Goal: Communication & Community: Answer question/provide support

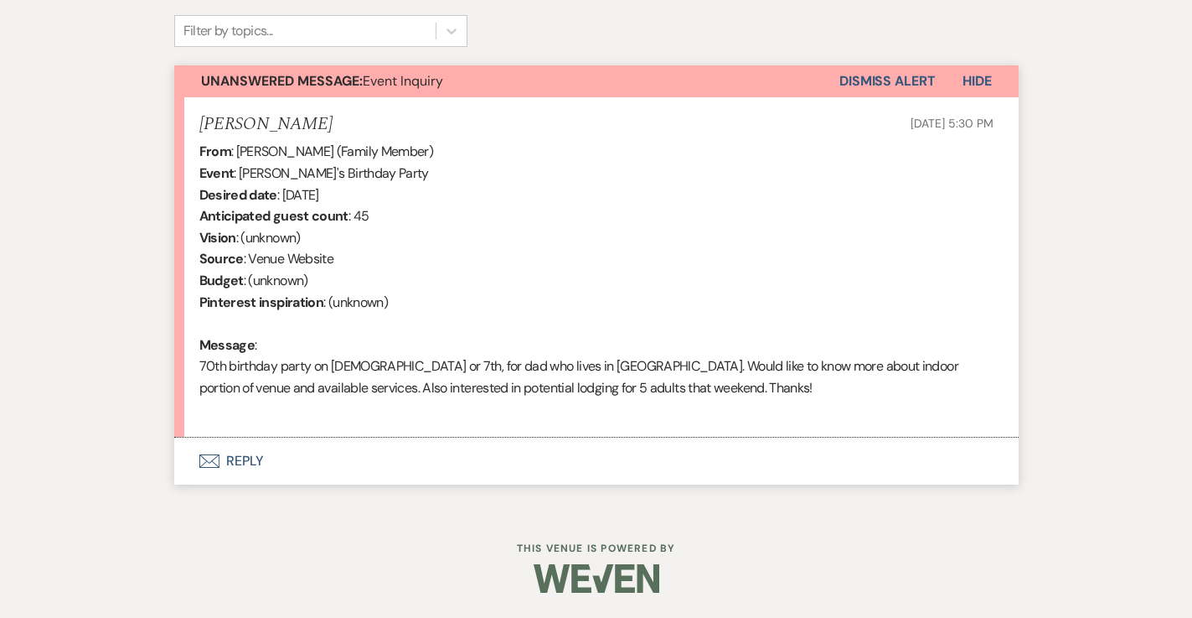
scroll to position [556, 0]
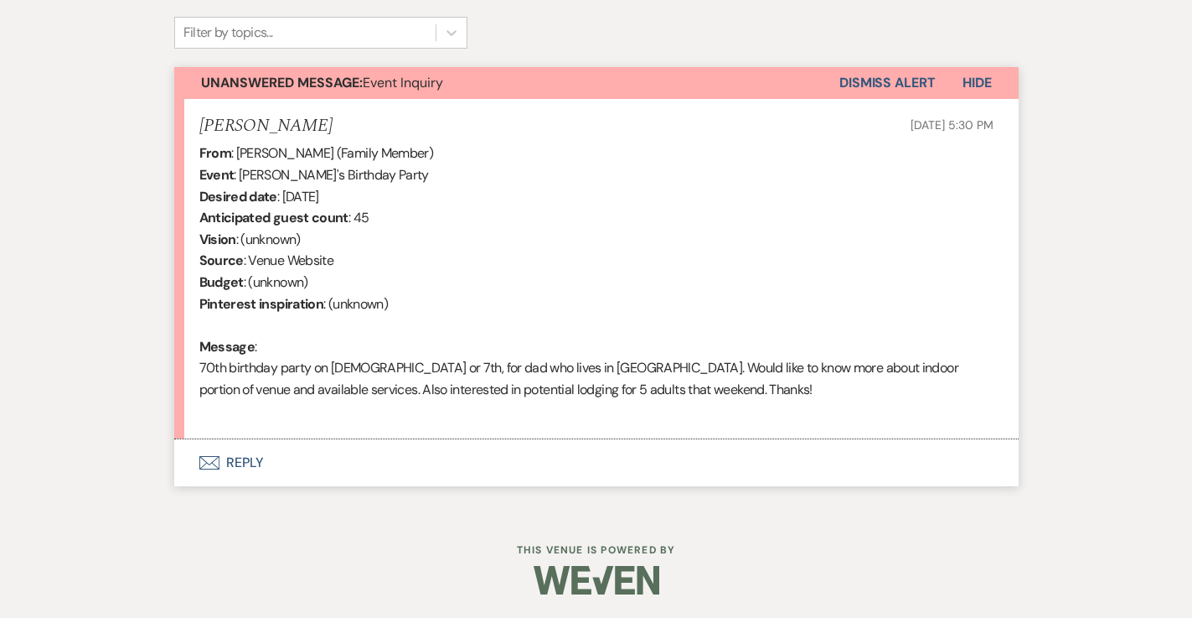
click at [233, 460] on button "Envelope Reply" at bounding box center [596, 462] width 845 height 47
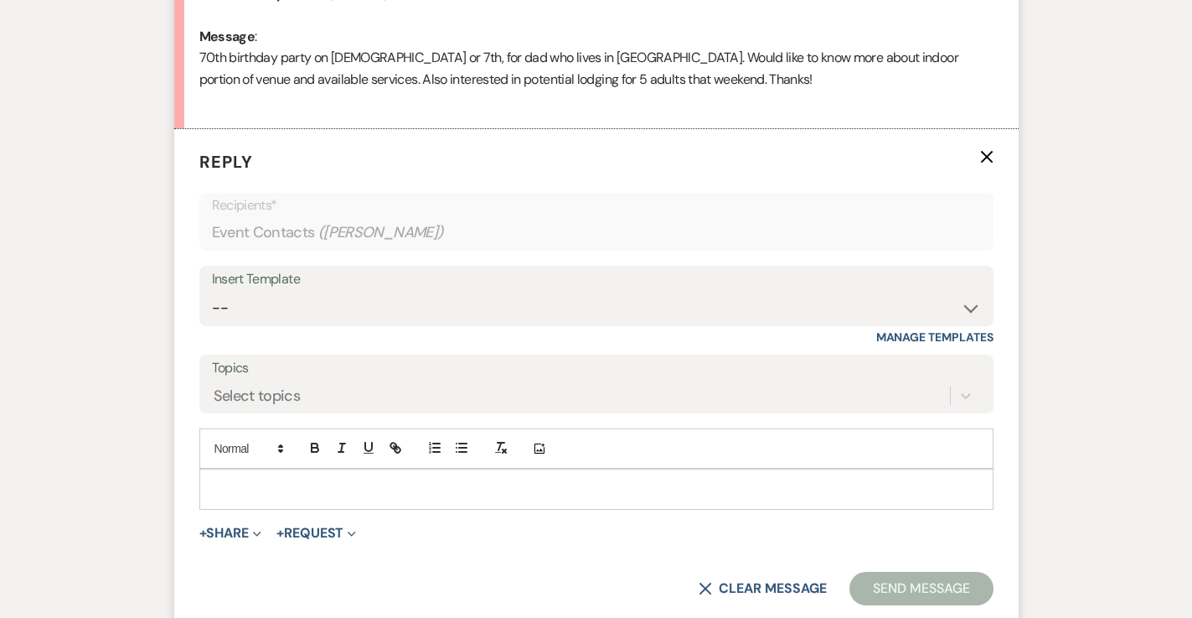
scroll to position [868, 0]
click at [234, 478] on p at bounding box center [596, 487] width 767 height 18
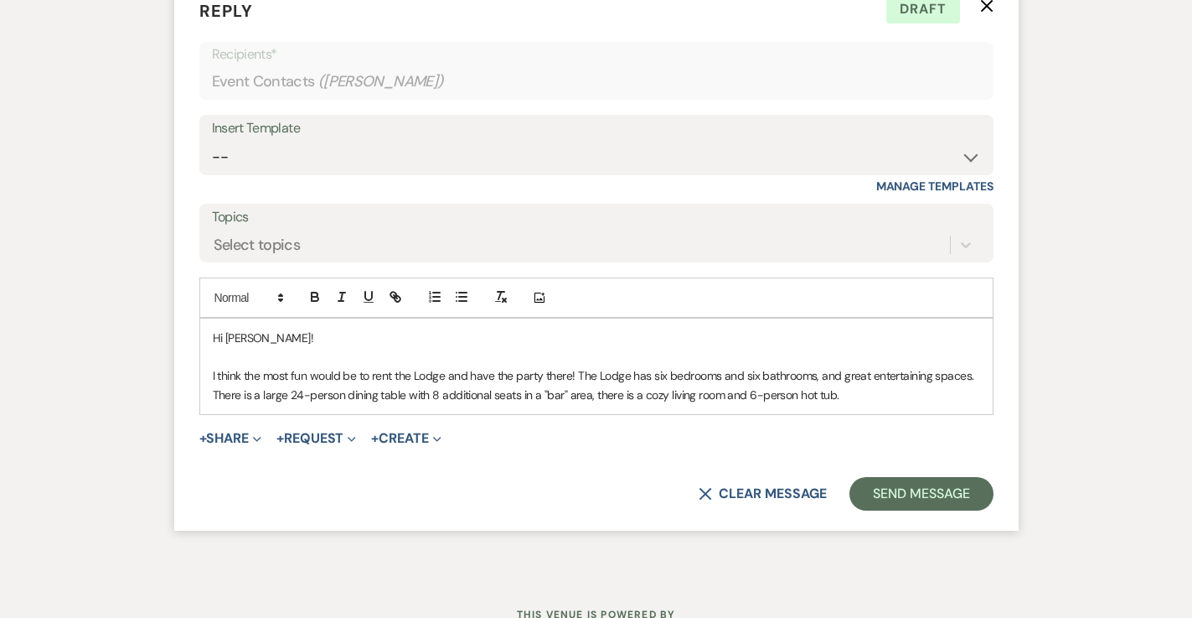
scroll to position [1019, 0]
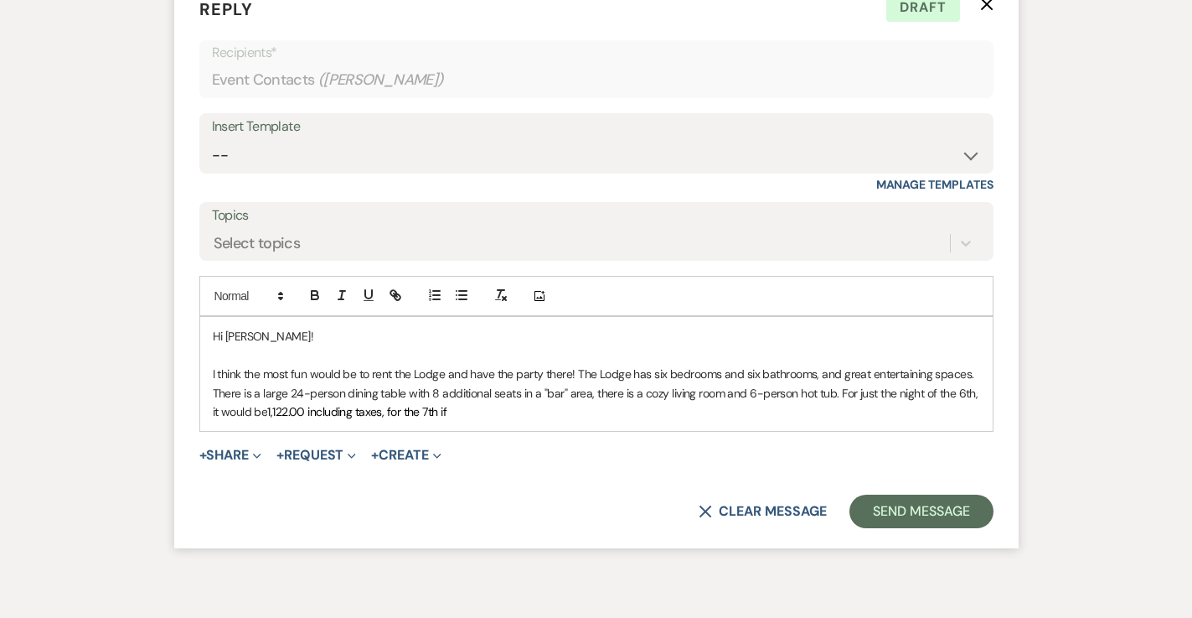
click at [270, 411] on span "1,122.00 including taxes, for the 7th if" at bounding box center [356, 411] width 179 height 15
click at [471, 409] on p "I think the most fun would be to rent the Lodge and have the party there! The L…" at bounding box center [596, 392] width 767 height 56
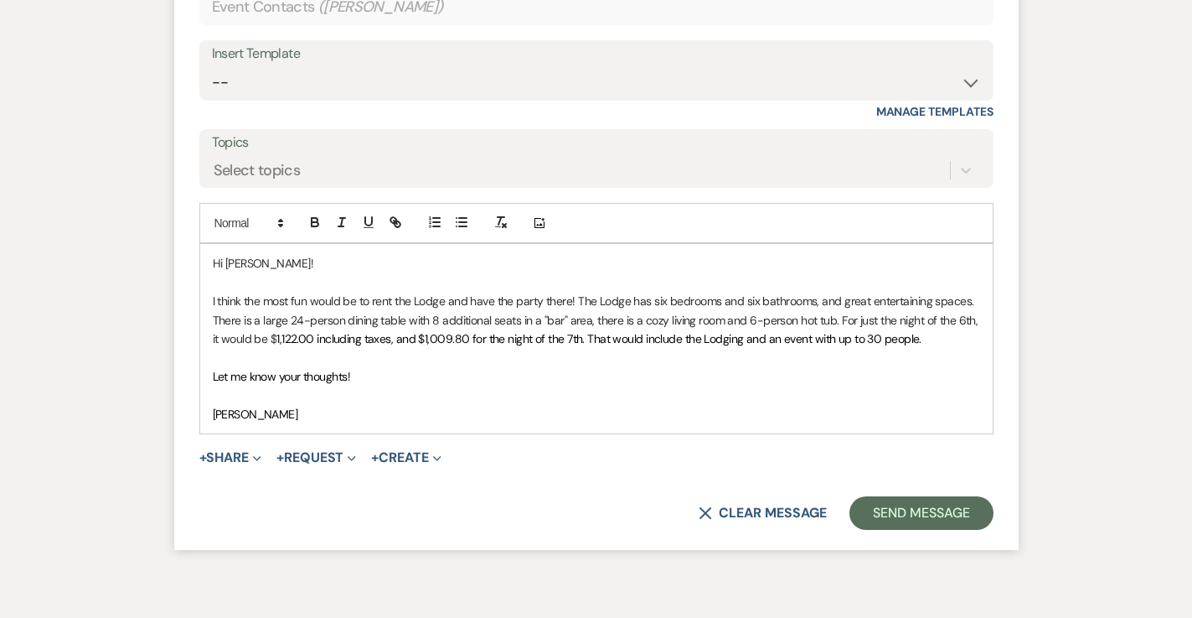
scroll to position [1122, 0]
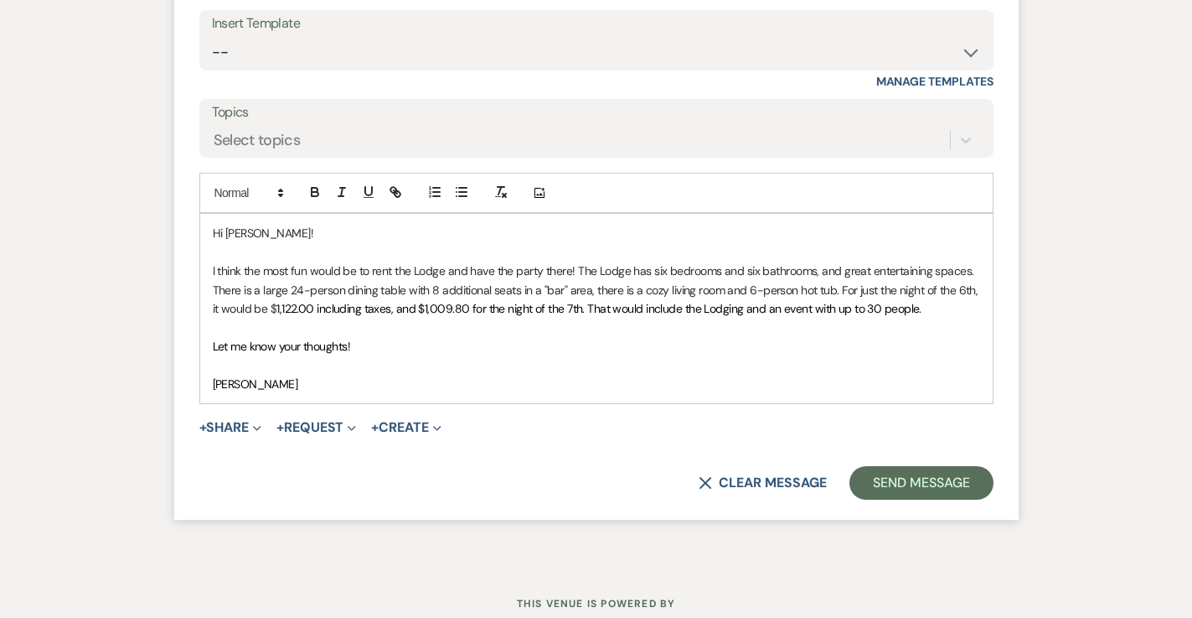
click at [923, 308] on p "I think the most fun would be to rent the Lodge and have the party there! The L…" at bounding box center [596, 289] width 767 height 56
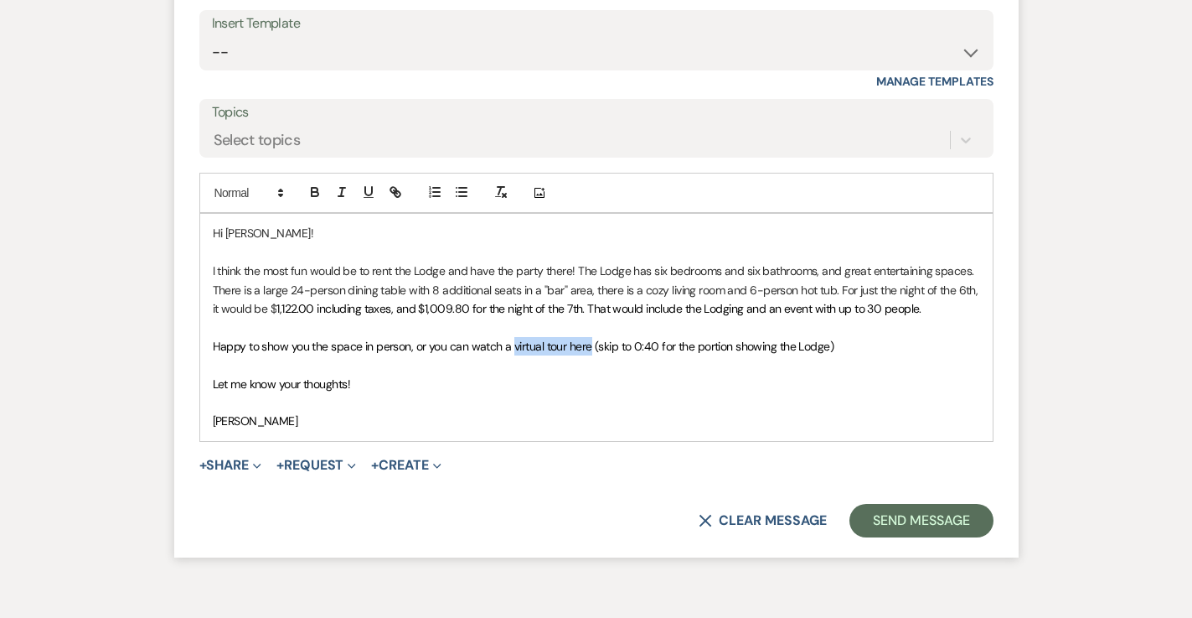
drag, startPoint x: 510, startPoint y: 345, endPoint x: 589, endPoint y: 350, distance: 78.9
click at [589, 350] on span "Happy to show you the space in person, or you can watch a virtual tour here (sk…" at bounding box center [524, 346] width 622 height 15
click at [395, 193] on icon "button" at bounding box center [398, 194] width 6 height 6
paste input "[URL][DOMAIN_NAME]"
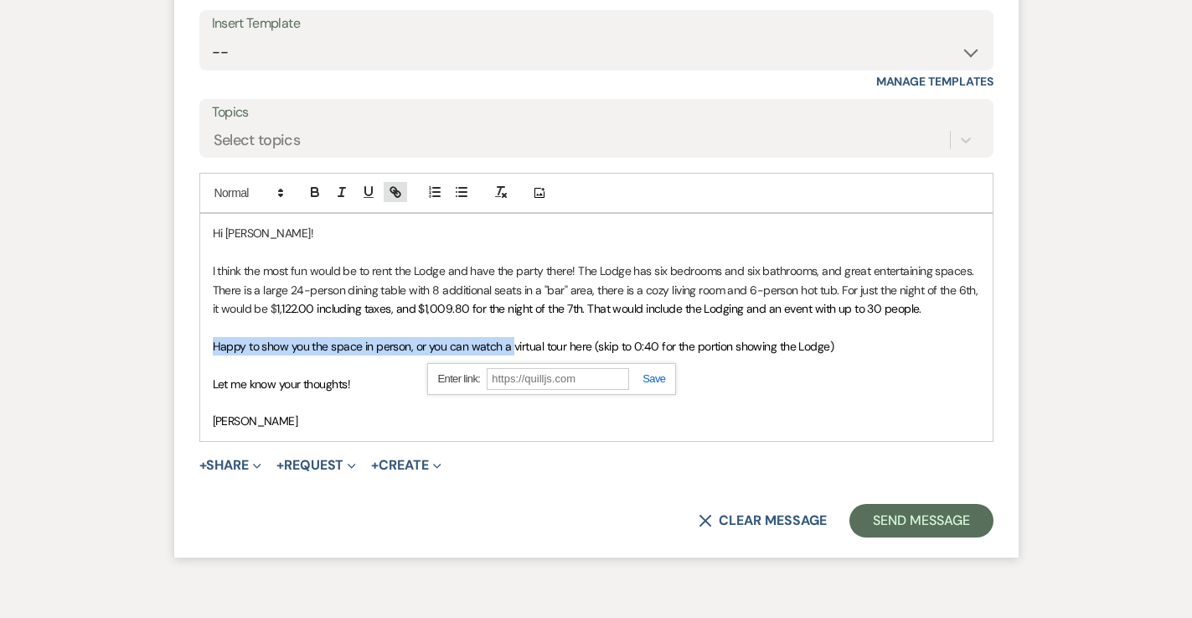
scroll to position [0, 0]
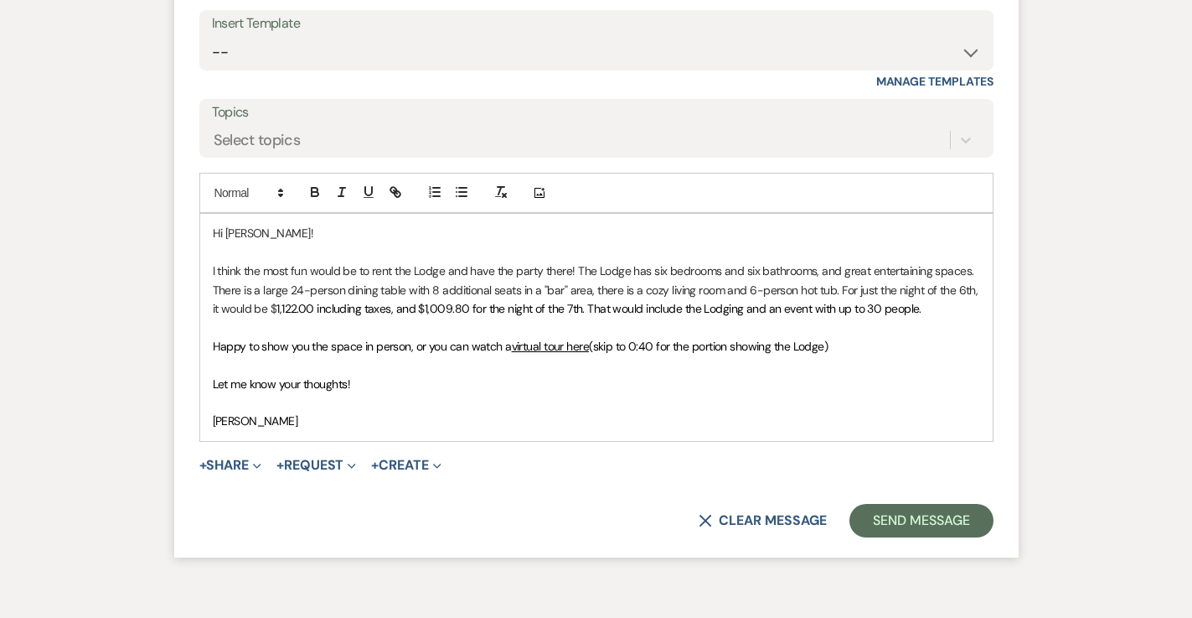
click at [876, 340] on p "Happy to show you the space in person, or you can watch a virtual tour here (sk…" at bounding box center [596, 346] width 767 height 18
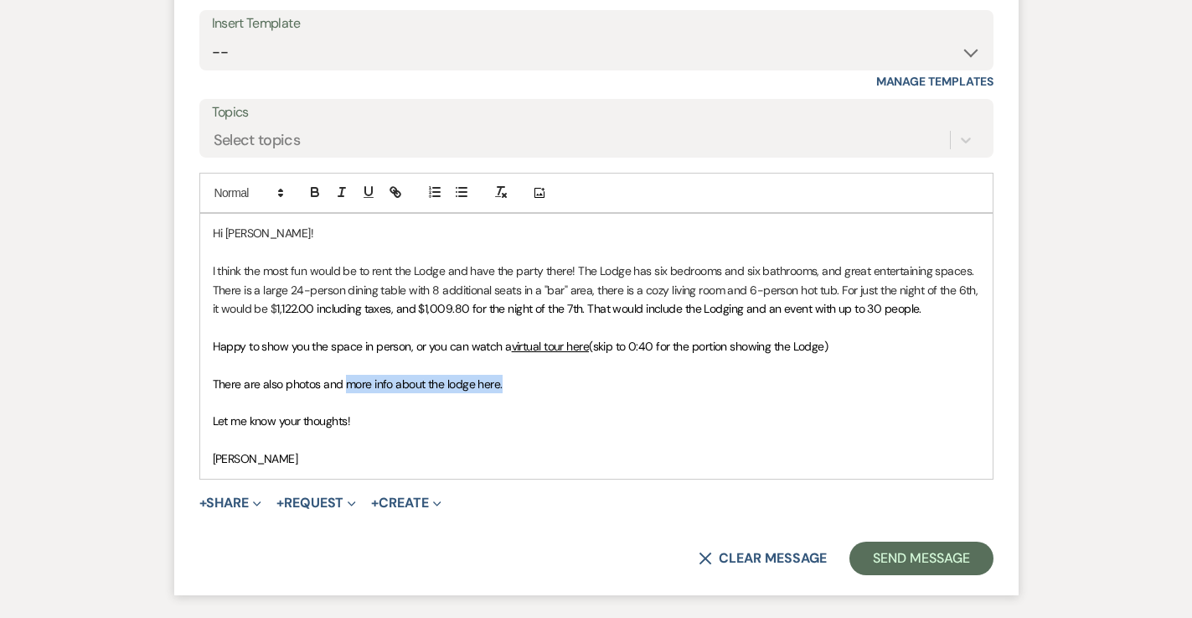
drag, startPoint x: 534, startPoint y: 381, endPoint x: 346, endPoint y: 386, distance: 187.8
click at [346, 386] on p "There are also photos and more info about the lodge here." at bounding box center [596, 384] width 767 height 18
click at [394, 189] on icon "button" at bounding box center [395, 191] width 15 height 15
paste input "[URL][DOMAIN_NAME]"
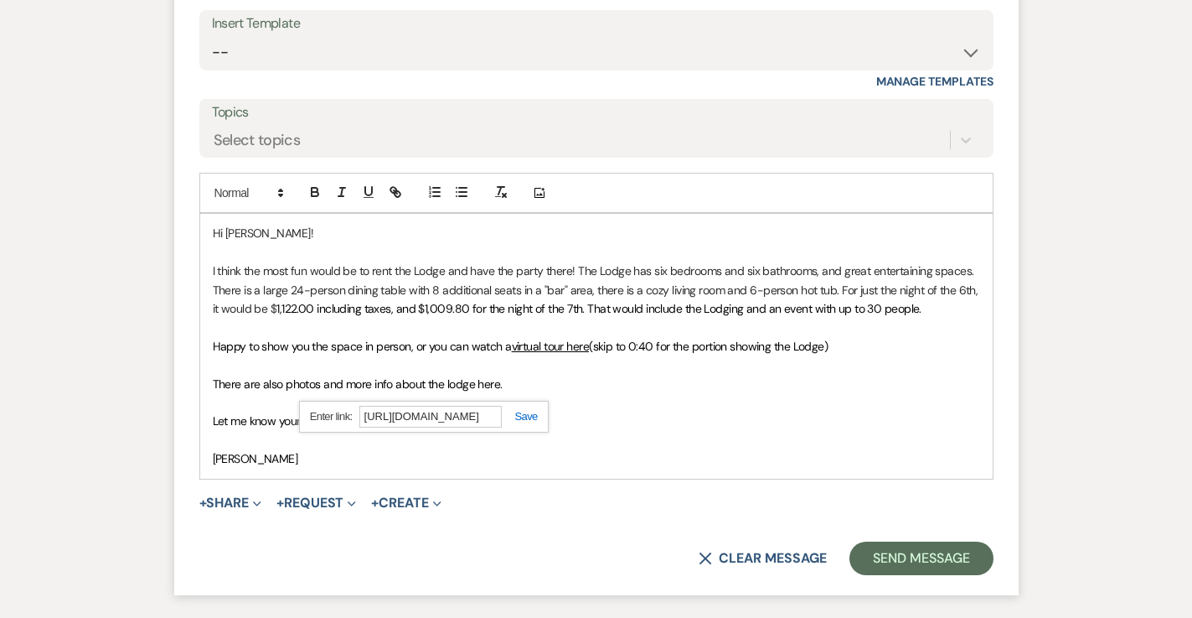
type input "[URL][DOMAIN_NAME]"
click at [535, 410] on link at bounding box center [520, 416] width 36 height 13
click at [571, 410] on p at bounding box center [596, 402] width 767 height 18
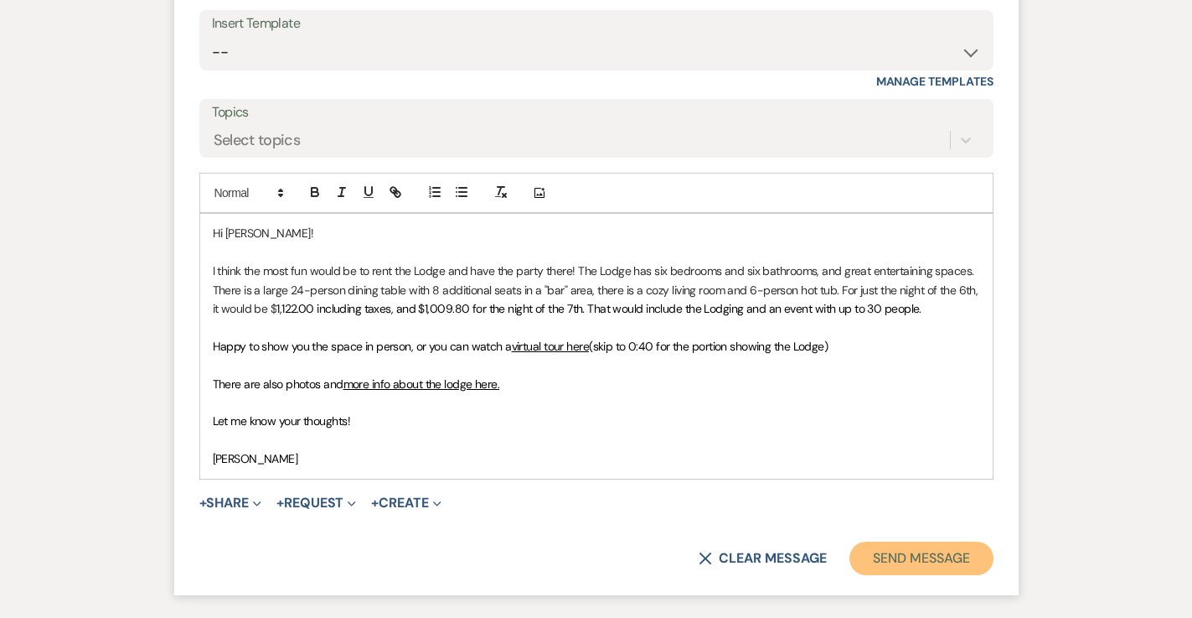
click at [920, 566] on button "Send Message" at bounding box center [921, 558] width 143 height 34
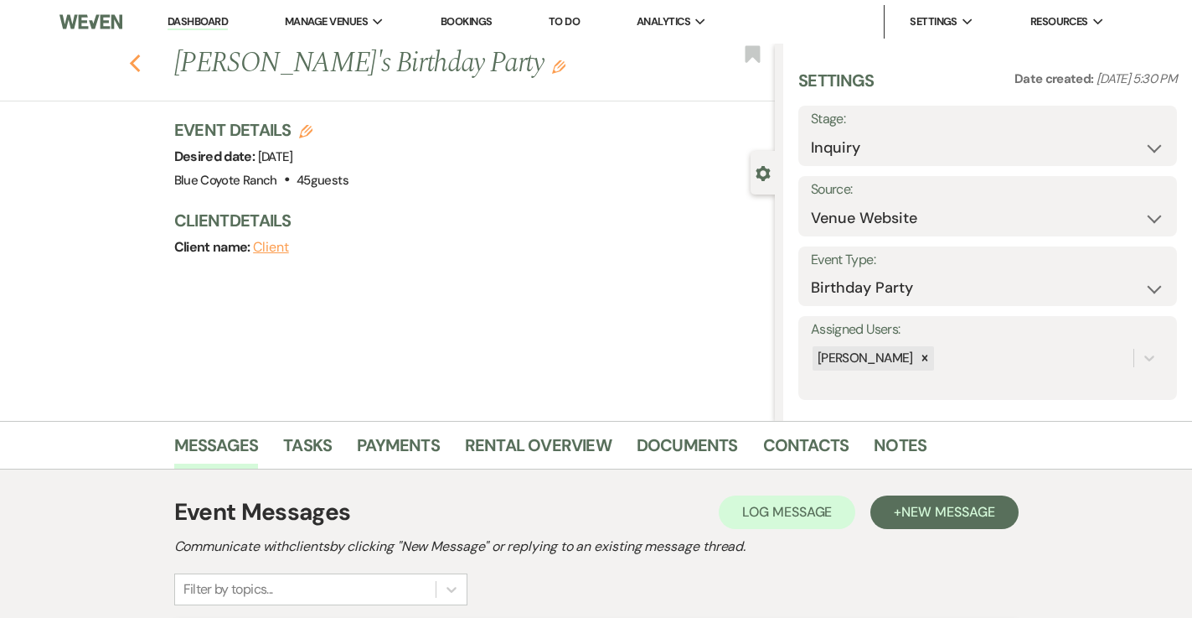
click at [131, 63] on use "button" at bounding box center [134, 63] width 11 height 18
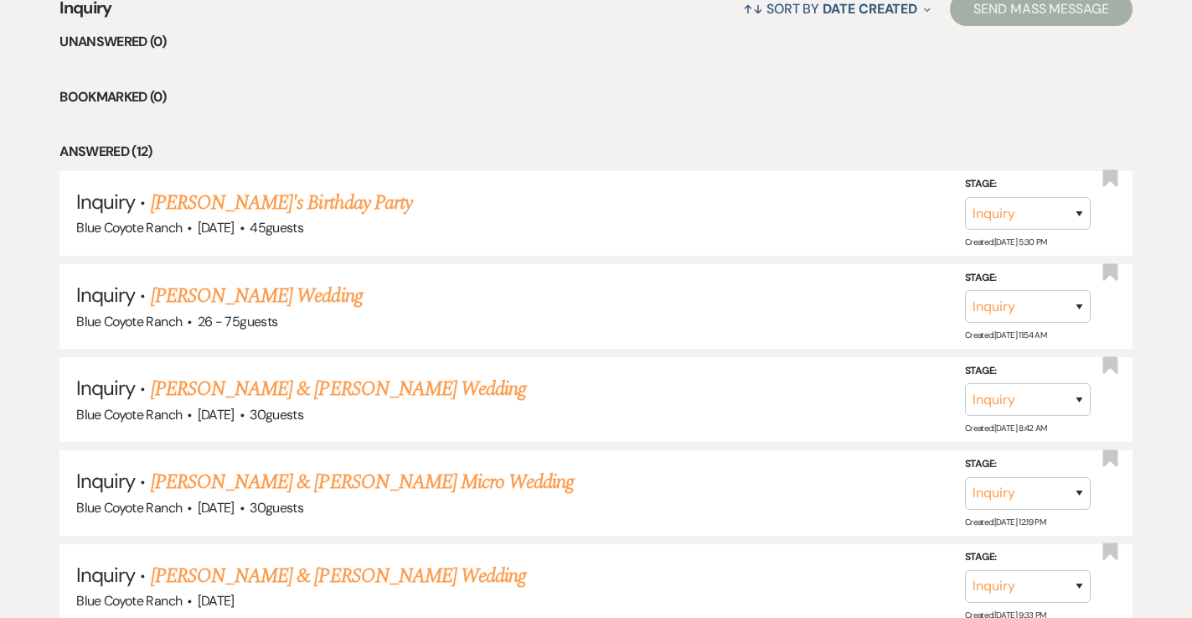
scroll to position [764, 0]
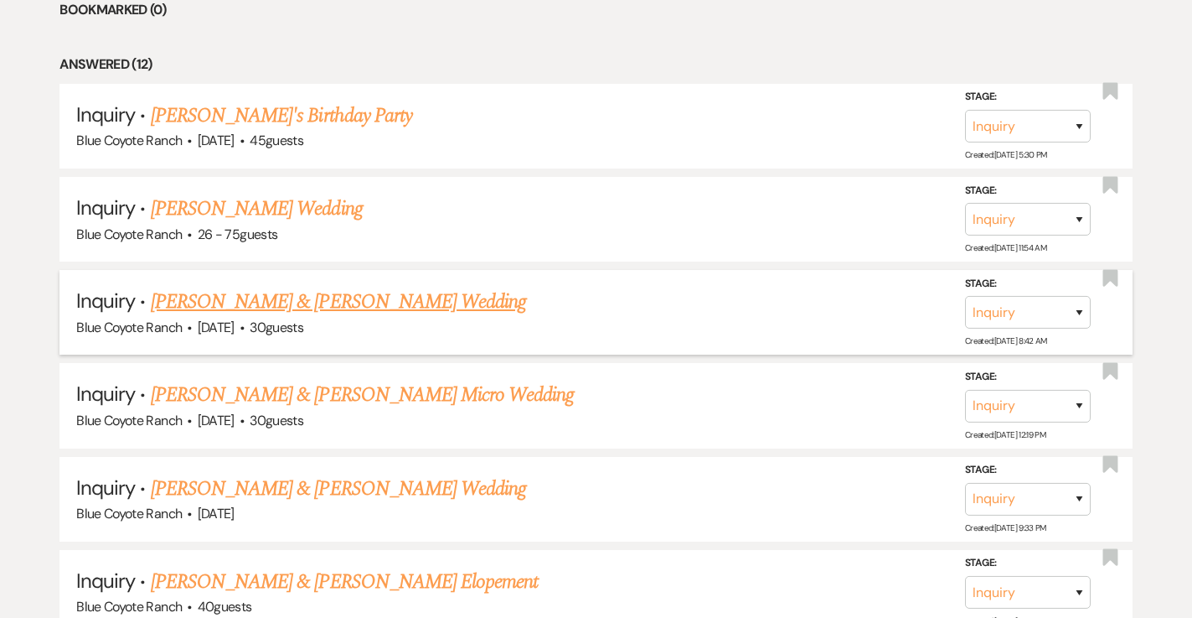
click at [198, 305] on link "[PERSON_NAME] & [PERSON_NAME] Wedding" at bounding box center [338, 302] width 375 height 30
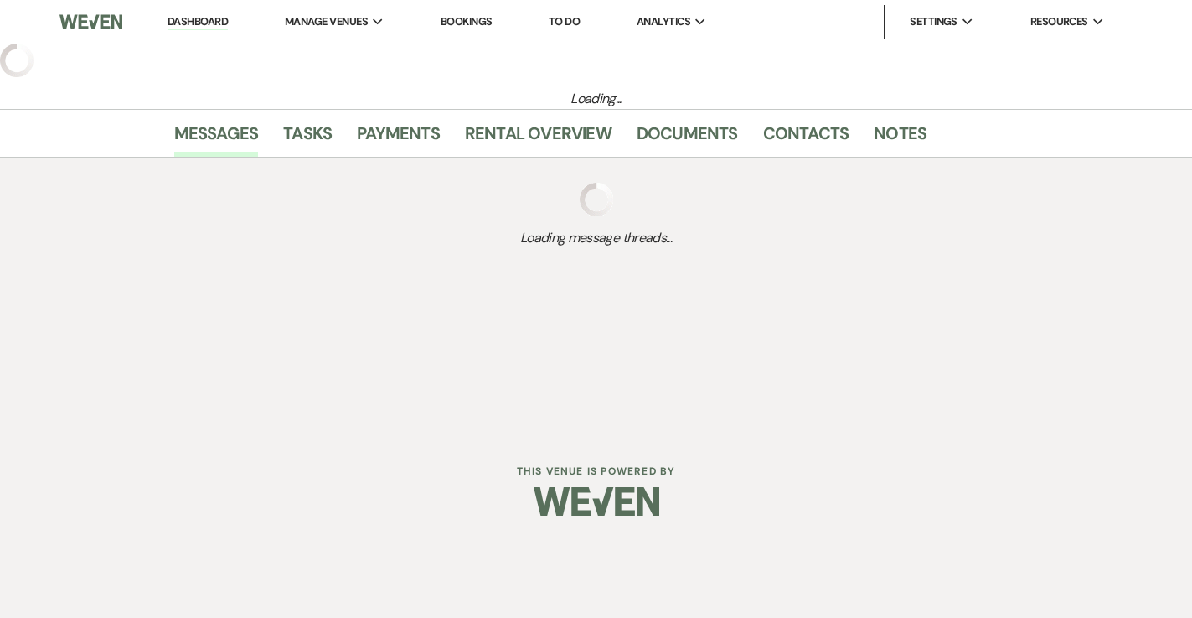
select select "5"
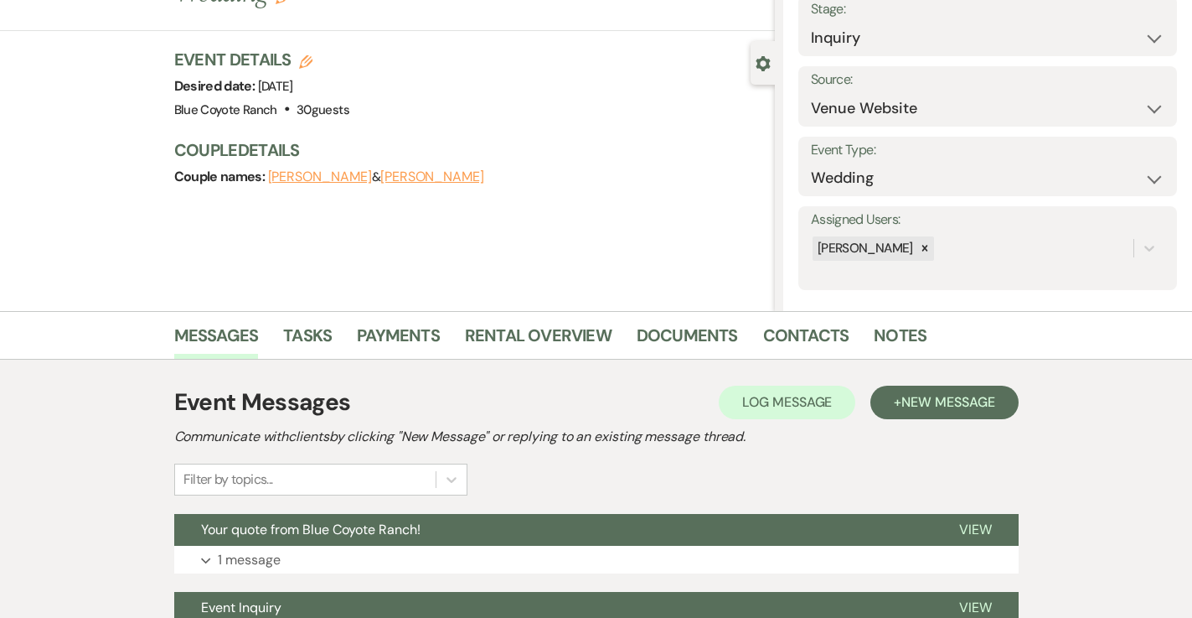
scroll to position [276, 0]
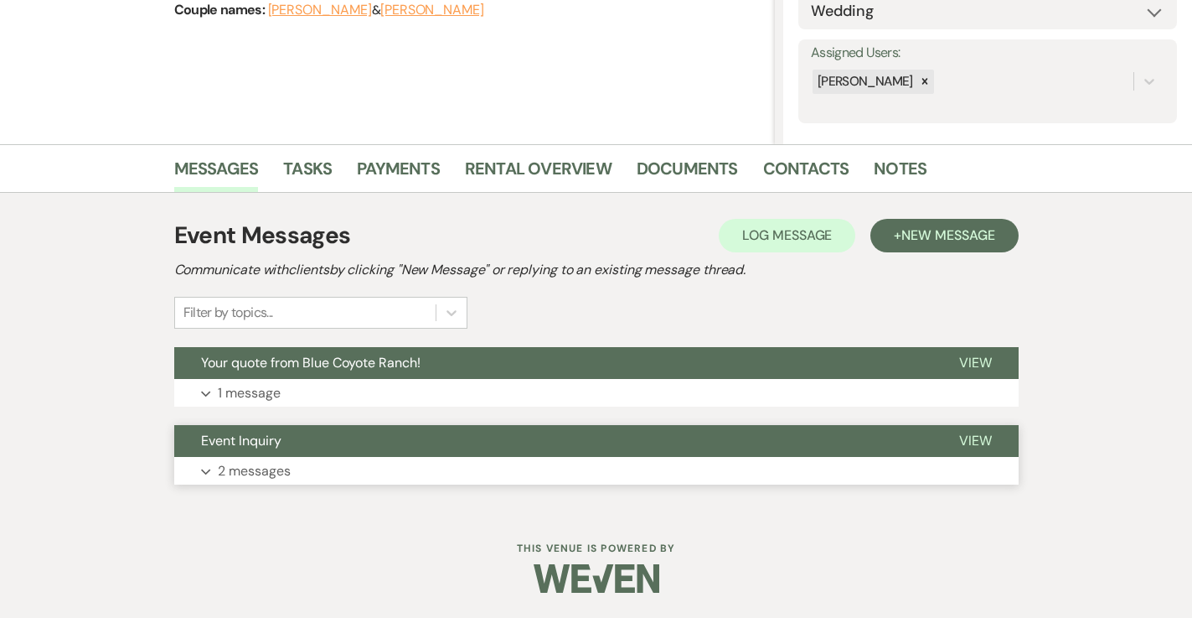
click at [366, 475] on button "Expand 2 messages" at bounding box center [596, 471] width 845 height 28
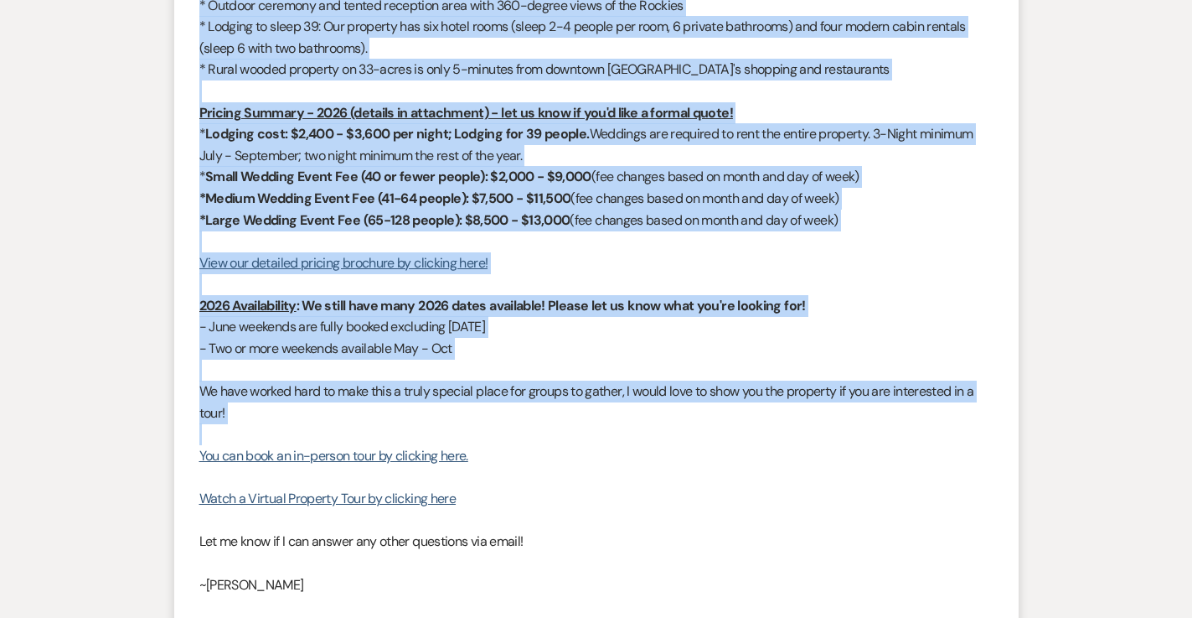
scroll to position [1357, 0]
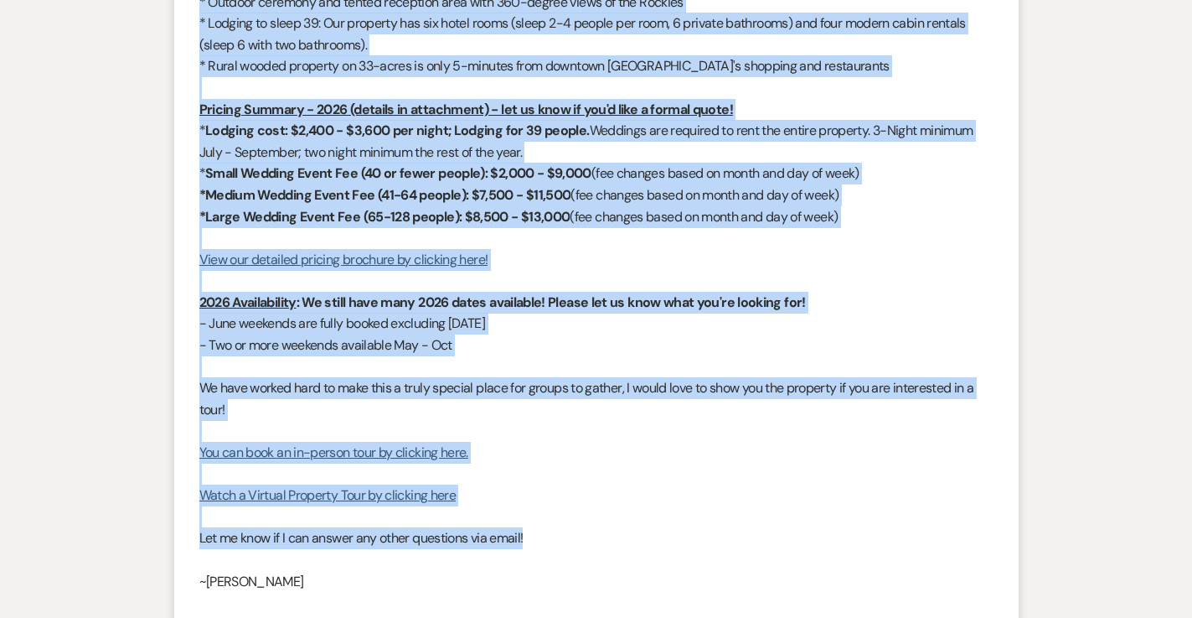
drag, startPoint x: 197, startPoint y: 261, endPoint x: 571, endPoint y: 541, distance: 467.4
click at [571, 541] on li "[PERSON_NAME] to: Event Contacts Expand Info [DATE] 8:42 AM Weven Check Notific…" at bounding box center [596, 196] width 845 height 1000
copy div "Loremipsumdolor si amet consectetu!!! Ad eli se doeiusmo tem inc utlaboreetd MA…"
